Goal: Transaction & Acquisition: Purchase product/service

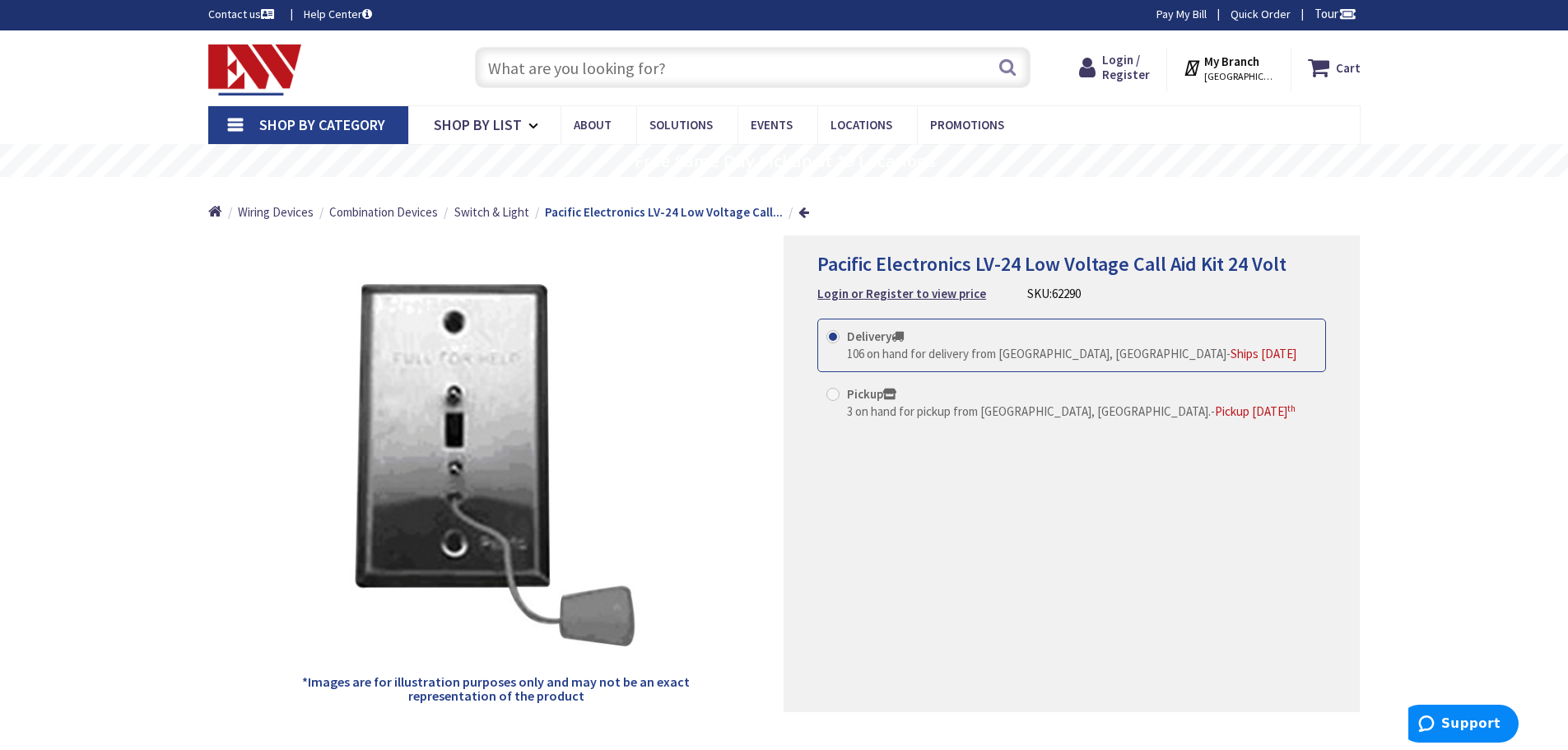
scroll to position [332, 0]
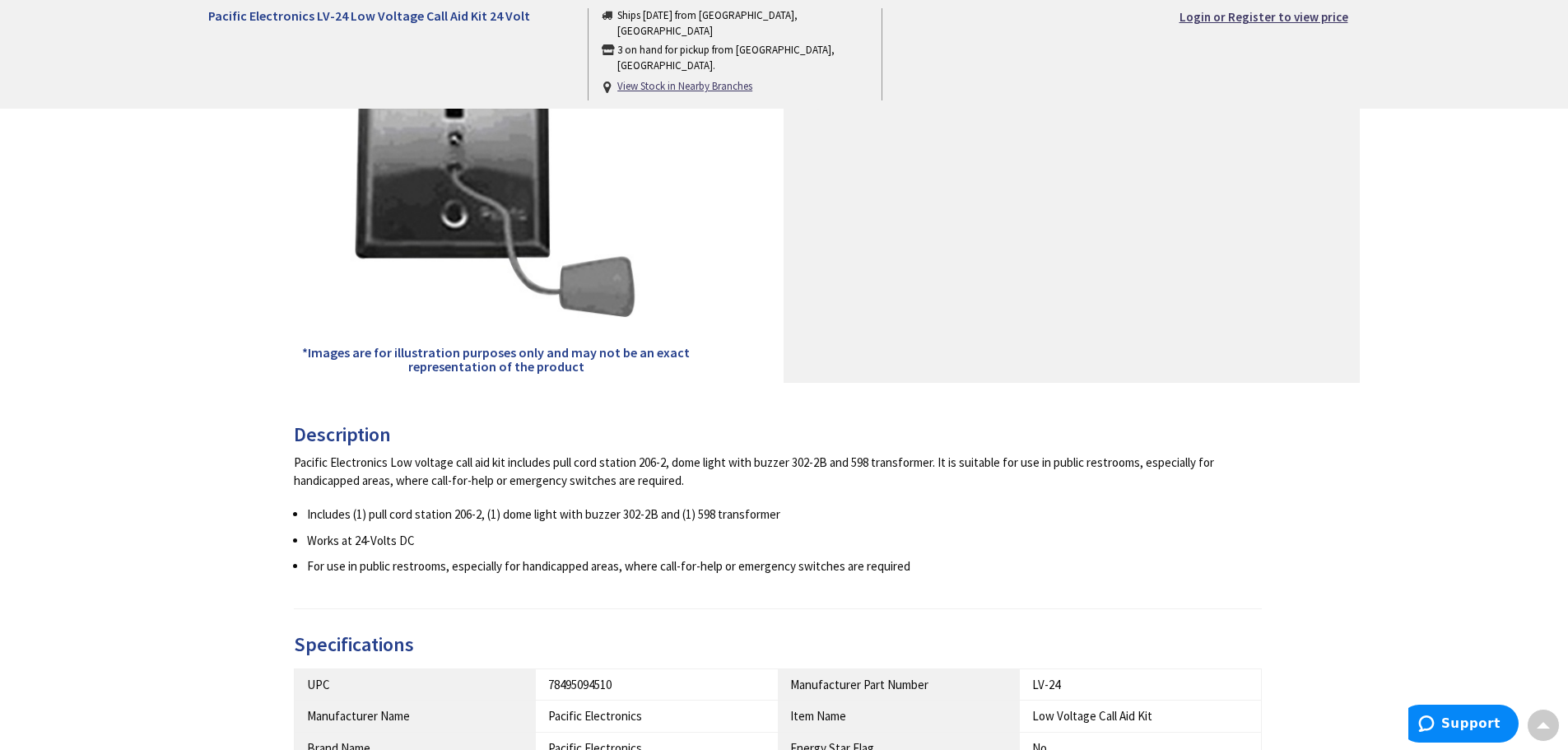
click at [535, 365] on h5 "*Images are for illustration purposes only and may not be an exact representati…" at bounding box center [495, 360] width 391 height 29
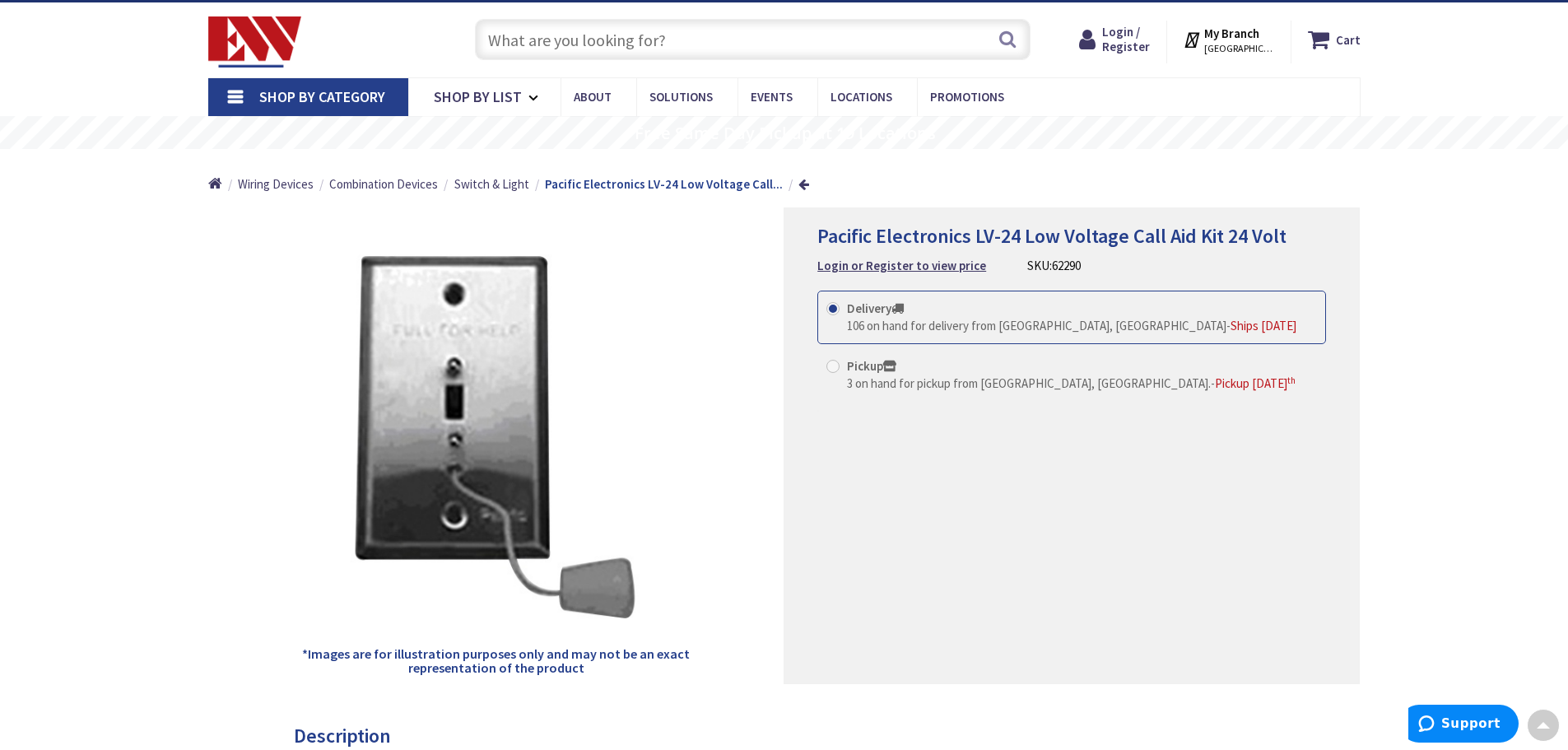
scroll to position [0, 0]
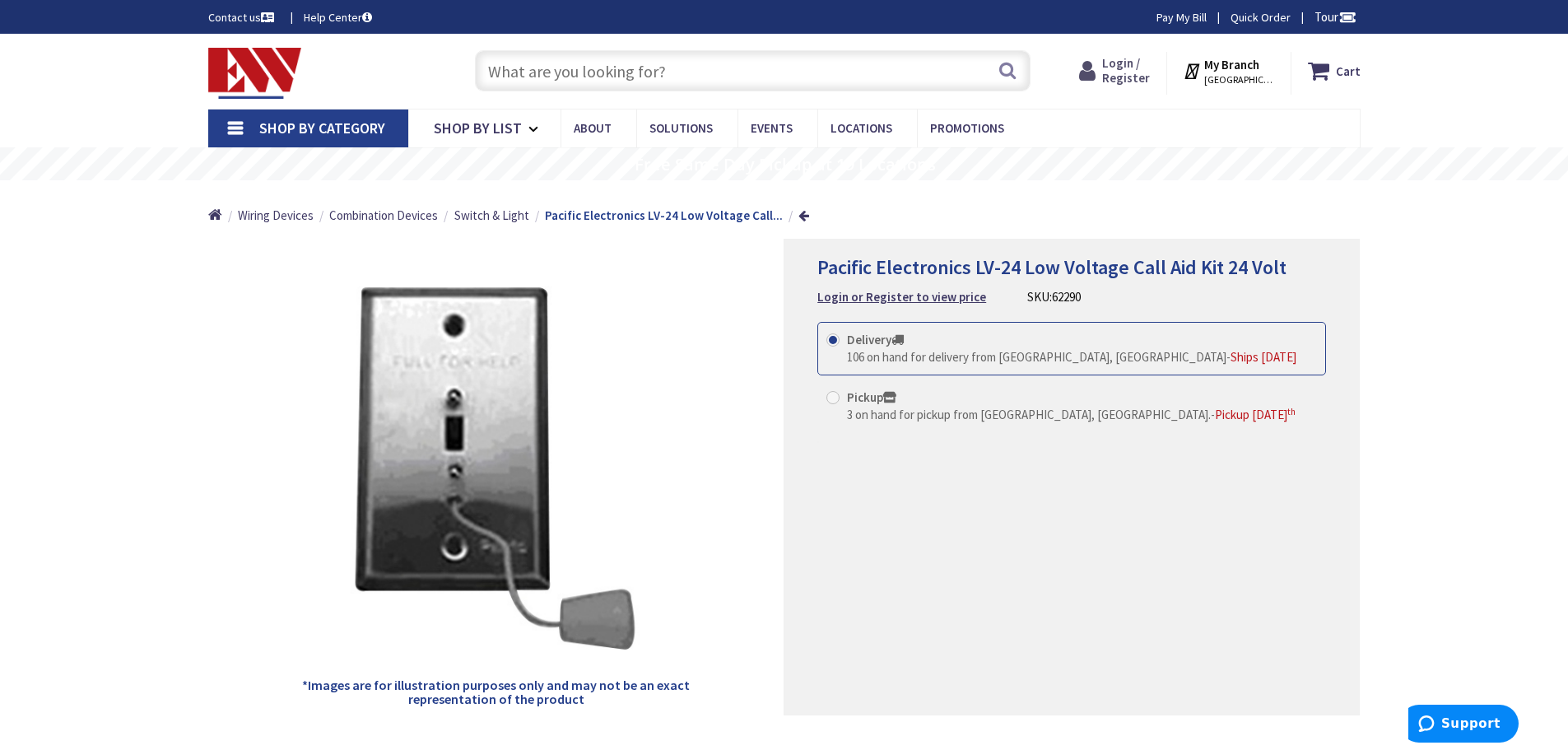
click at [1134, 71] on span "Login / Register" at bounding box center [1125, 70] width 48 height 30
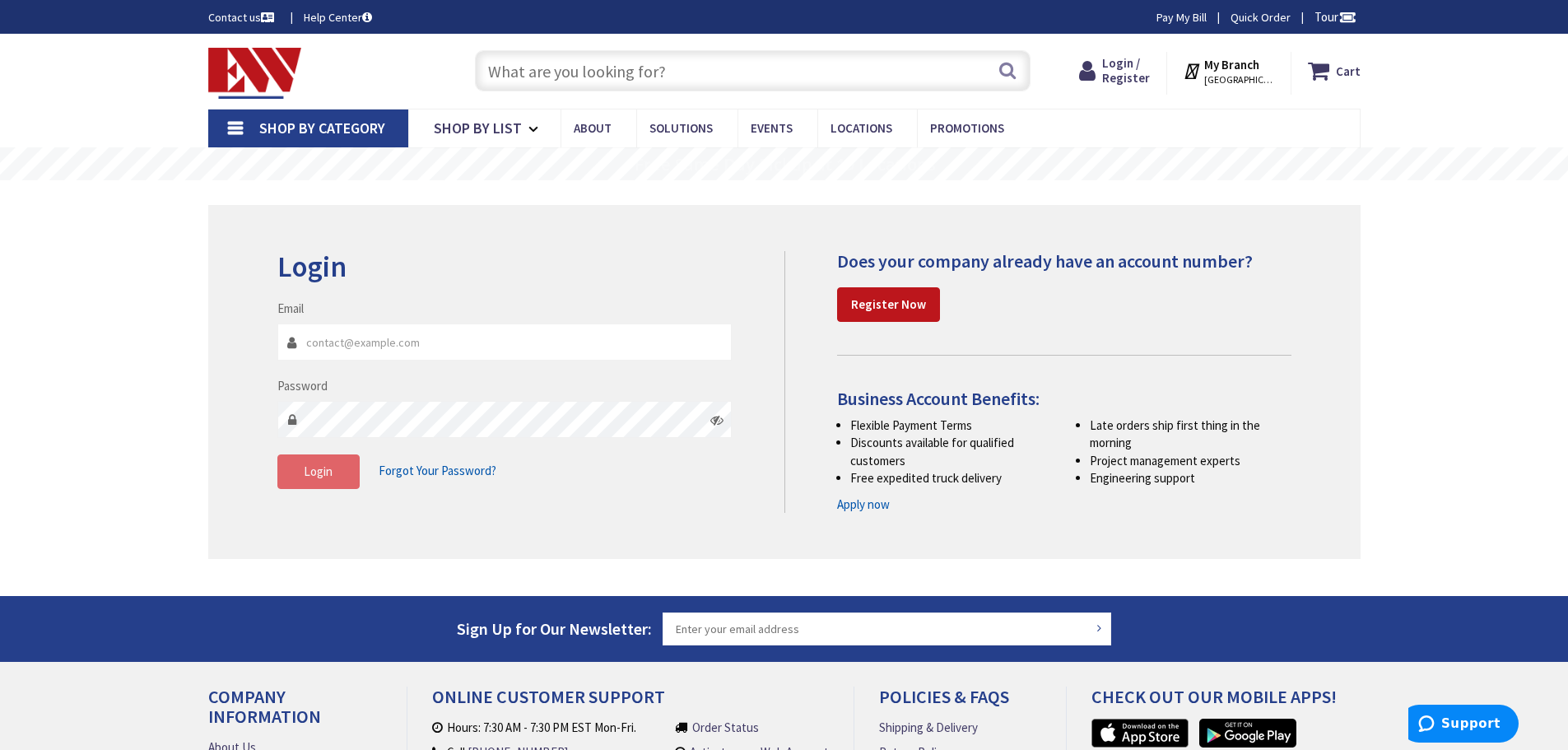
type input "[EMAIL_ADDRESS][DOMAIN_NAME]"
click at [338, 472] on button "Login" at bounding box center [319, 471] width 83 height 35
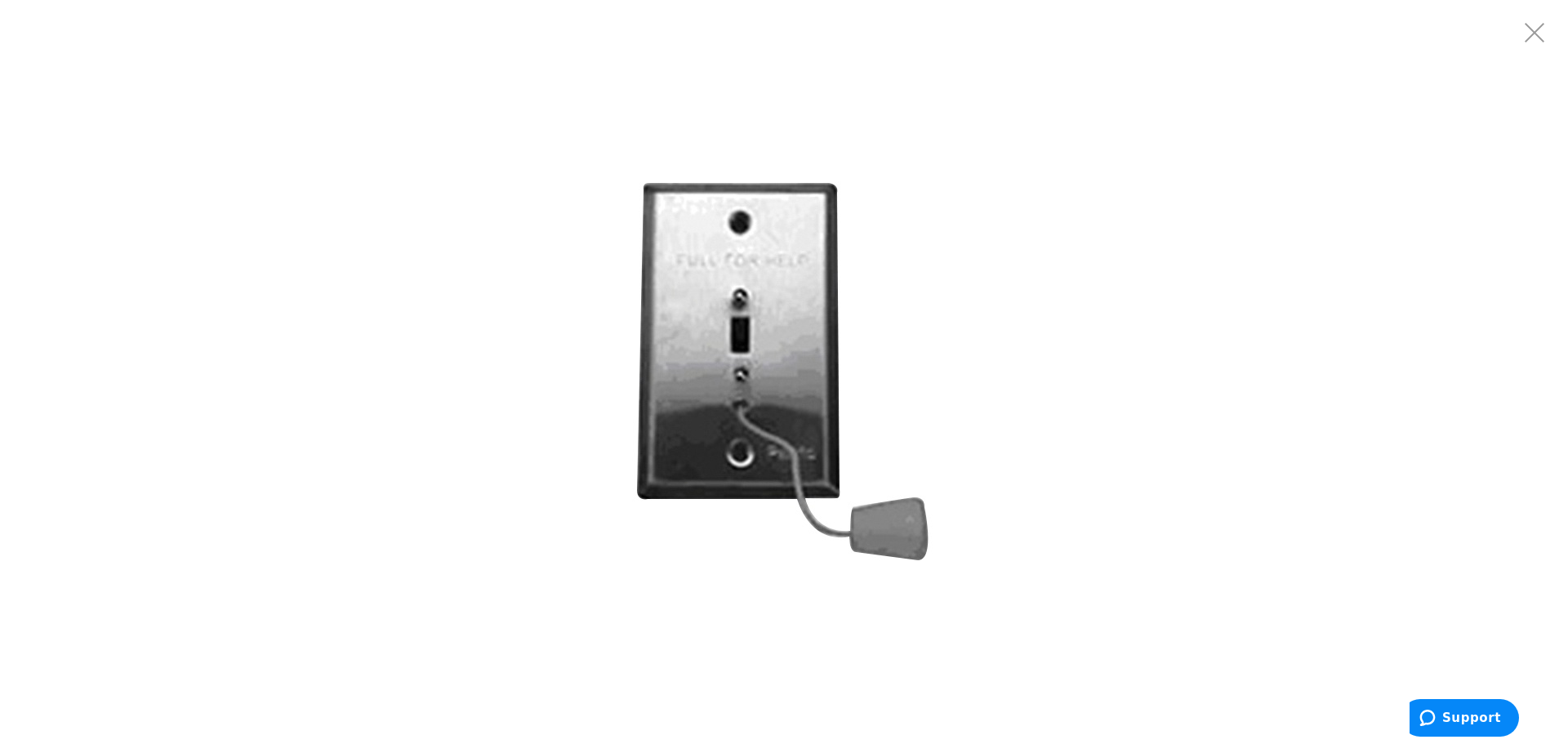
click at [480, 279] on div at bounding box center [784, 372] width 1568 height 744
